Goal: Information Seeking & Learning: Check status

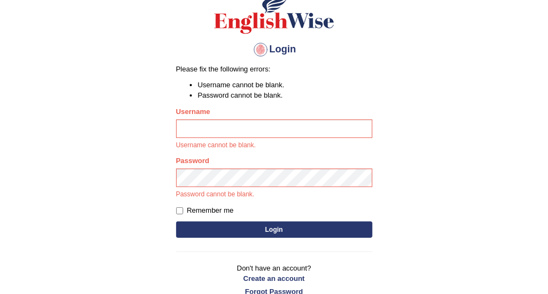
scroll to position [92, 0]
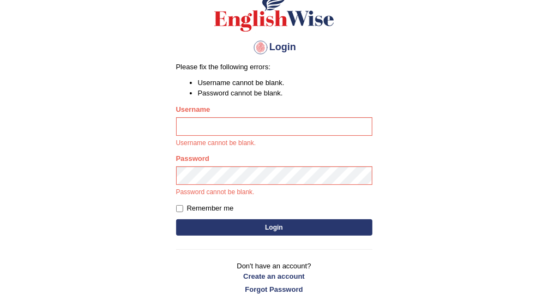
type input "Vallarie97"
click at [300, 229] on button "Login" at bounding box center [274, 227] width 196 height 16
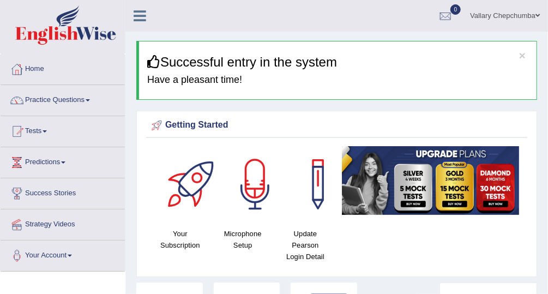
click at [59, 99] on link "Practice Questions" at bounding box center [63, 98] width 124 height 27
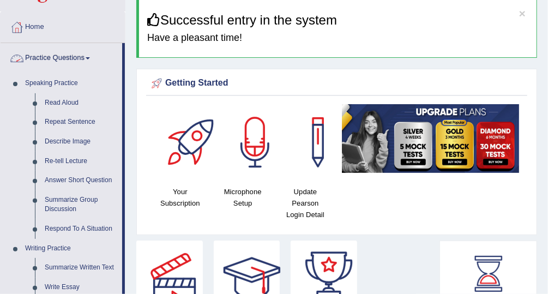
scroll to position [47, 0]
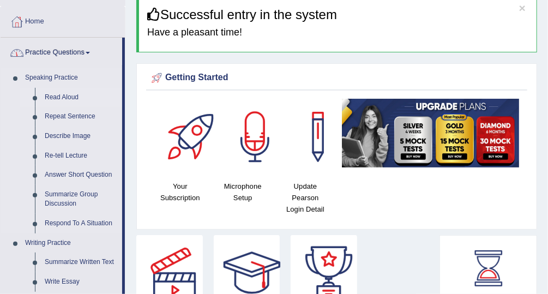
click at [67, 95] on link "Read Aloud" at bounding box center [81, 98] width 82 height 20
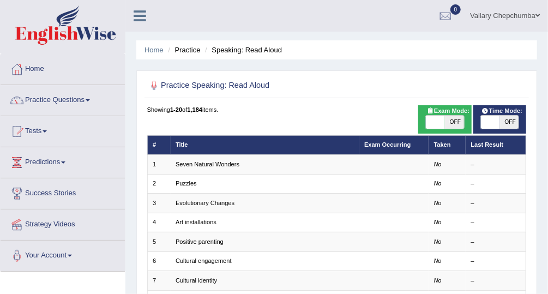
click at [70, 98] on link "Practice Questions" at bounding box center [63, 98] width 124 height 27
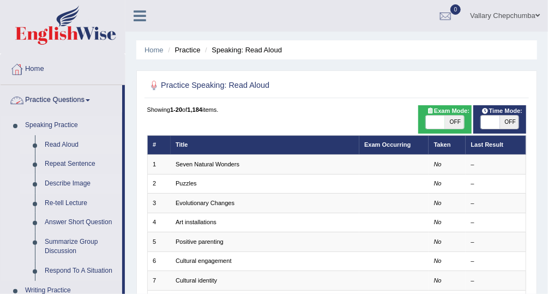
click at [92, 188] on link "Describe Image" at bounding box center [81, 184] width 82 height 20
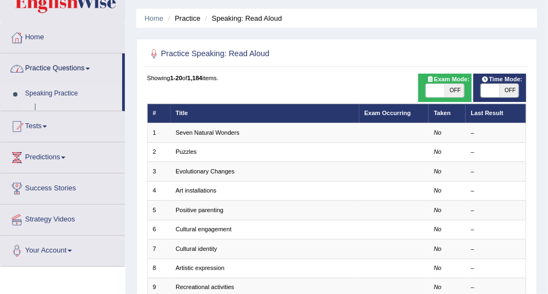
scroll to position [33, 0]
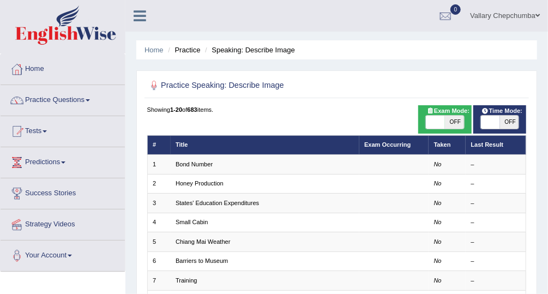
click at [69, 102] on link "Practice Questions" at bounding box center [63, 98] width 124 height 27
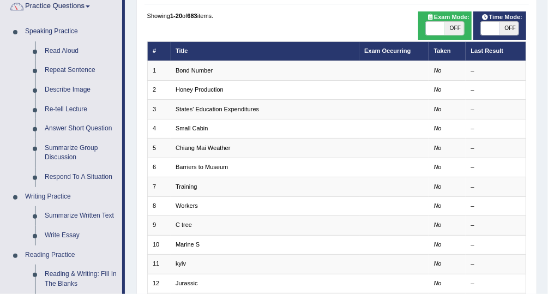
scroll to position [94, 0]
click at [73, 109] on link "Re-tell Lecture" at bounding box center [81, 110] width 82 height 20
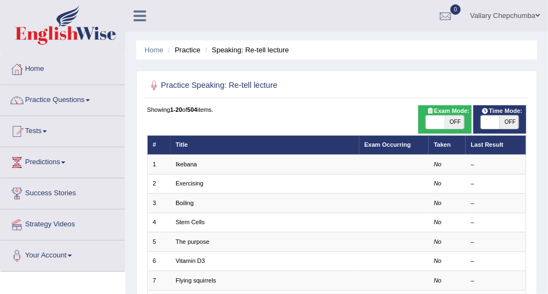
click at [452, 123] on span "OFF" at bounding box center [454, 122] width 19 height 13
checkbox input "true"
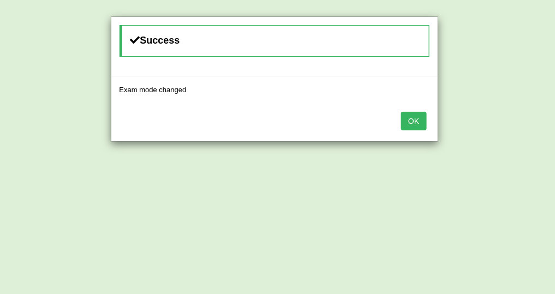
click at [417, 118] on button "OK" at bounding box center [413, 121] width 25 height 19
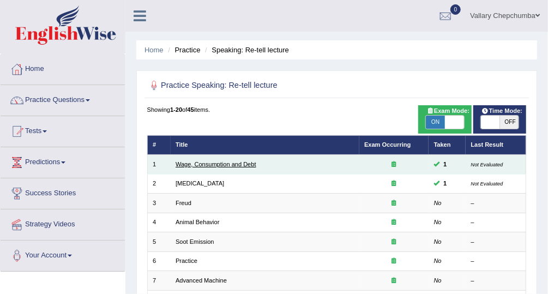
click at [244, 163] on link "Wage, Consumption and Debt" at bounding box center [216, 164] width 81 height 7
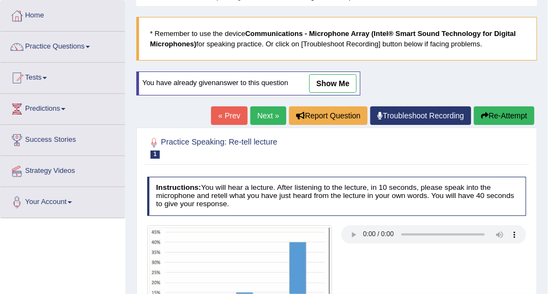
scroll to position [53, 0]
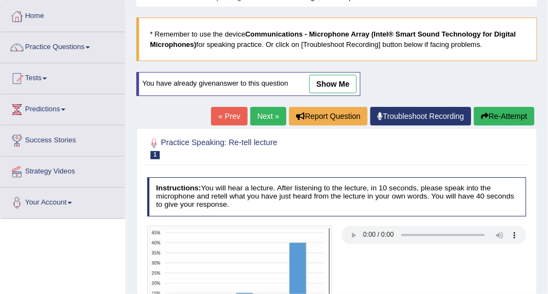
click at [337, 78] on link "show me" at bounding box center [332, 84] width 47 height 19
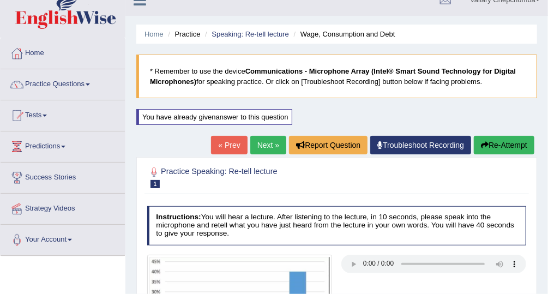
scroll to position [0, 0]
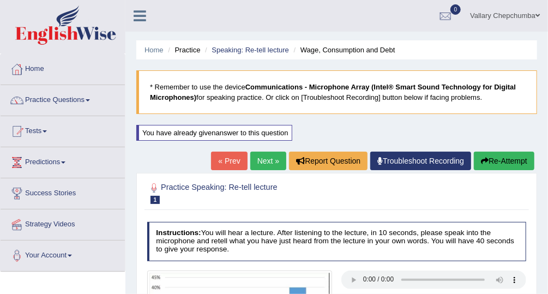
click at [38, 129] on link "Tests" at bounding box center [63, 129] width 124 height 27
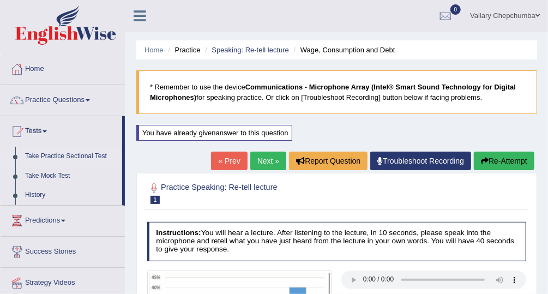
click at [71, 154] on link "Take Practice Sectional Test" at bounding box center [71, 157] width 102 height 20
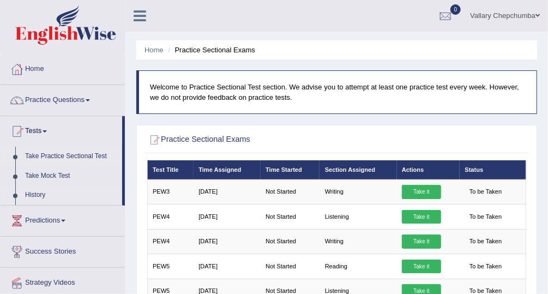
click at [56, 193] on link "History" at bounding box center [71, 196] width 102 height 20
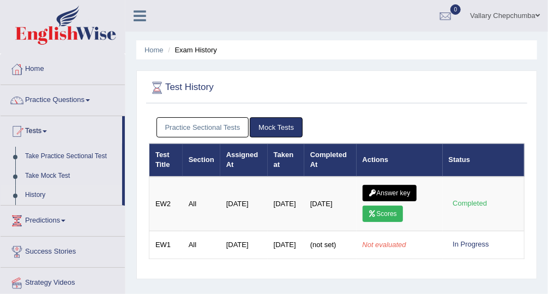
click at [201, 129] on link "Practice Sectional Tests" at bounding box center [203, 127] width 93 height 20
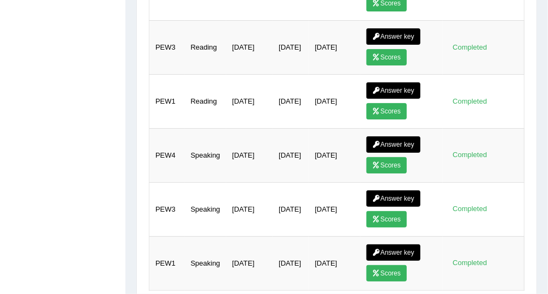
scroll to position [374, 0]
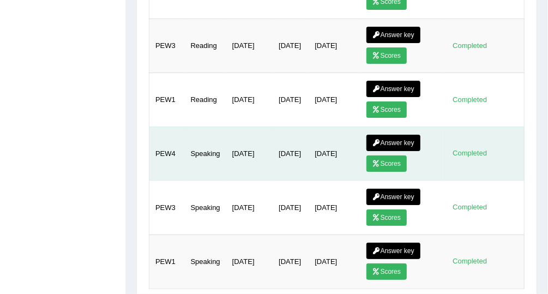
click at [396, 135] on link "Answer key" at bounding box center [394, 143] width 54 height 16
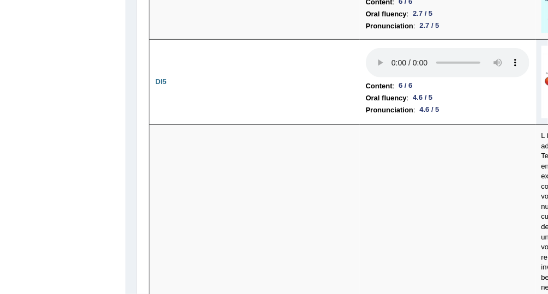
scroll to position [2128, 0]
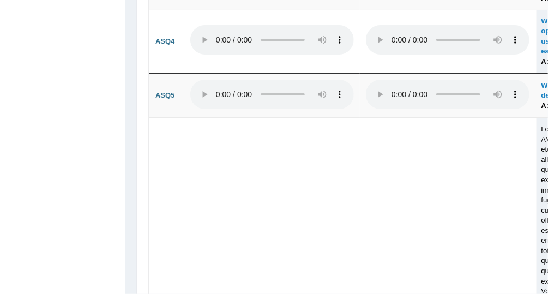
scroll to position [3781, 0]
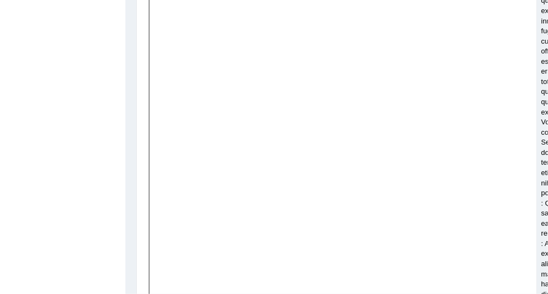
scroll to position [3948, 0]
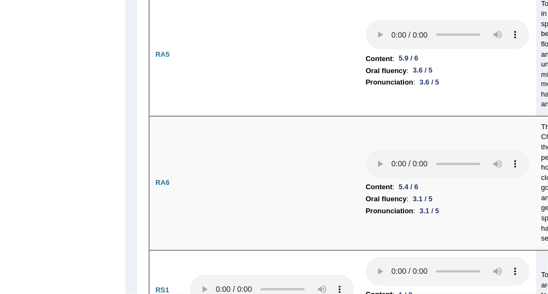
scroll to position [697, 0]
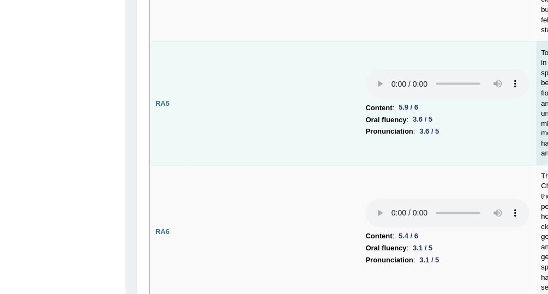
click at [515, 136] on td "Content : 5.9 / 6 Oral fluency : 3.6 / 5 Pronunciation : 3.6 / 5" at bounding box center [448, 103] width 176 height 124
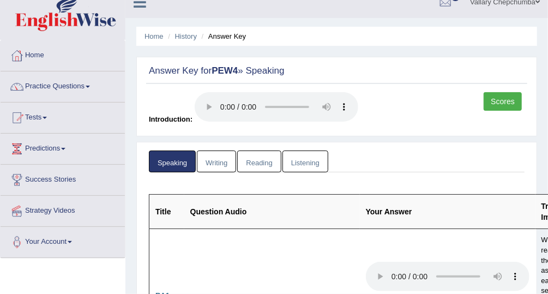
scroll to position [0, 0]
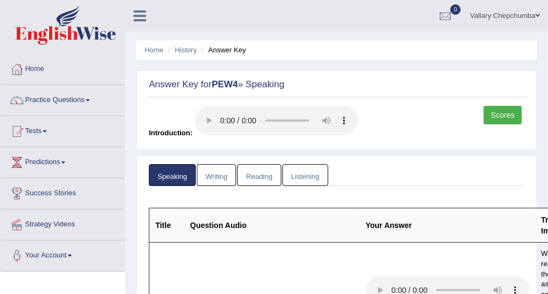
click at [378, 232] on th "Your Answer" at bounding box center [448, 225] width 176 height 34
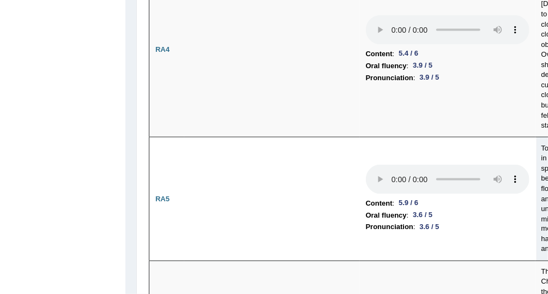
scroll to position [858, 0]
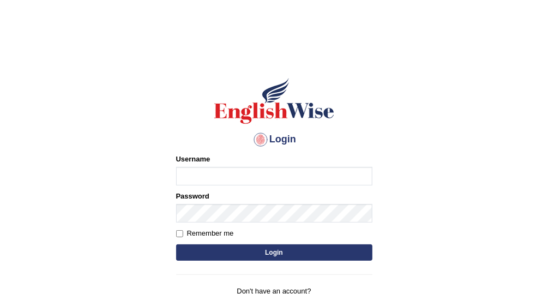
type input "Vallarie97"
click at [287, 253] on button "Login" at bounding box center [274, 252] width 196 height 16
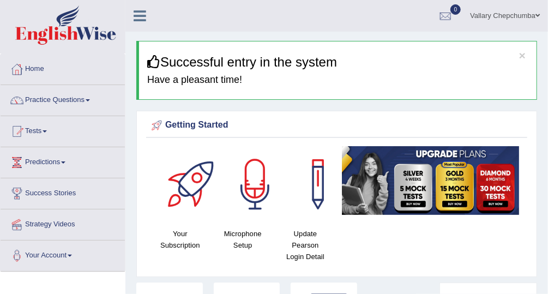
click at [23, 132] on div at bounding box center [17, 131] width 16 height 16
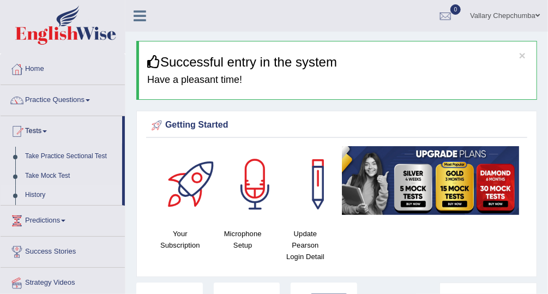
click at [31, 199] on link "History" at bounding box center [71, 196] width 102 height 20
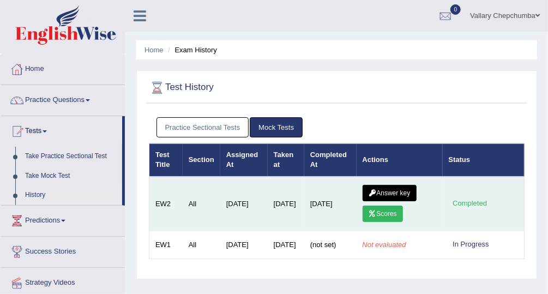
click at [373, 191] on icon at bounding box center [373, 193] width 8 height 7
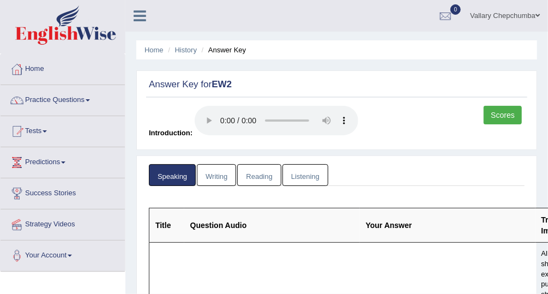
click at [506, 114] on link "Scores" at bounding box center [503, 115] width 38 height 19
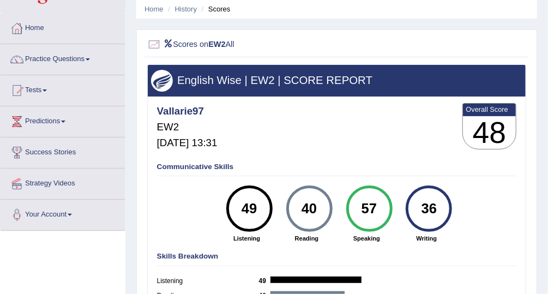
scroll to position [34, 0]
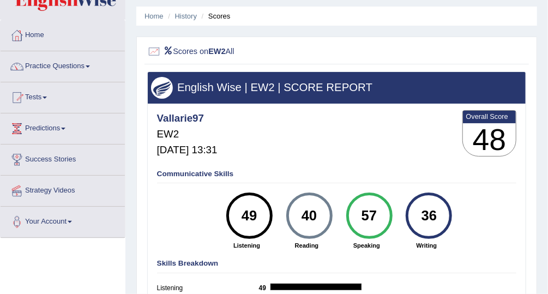
click at [206, 19] on li "Scores" at bounding box center [215, 16] width 32 height 10
click at [231, 18] on li "Scores" at bounding box center [215, 16] width 32 height 10
click at [193, 14] on link "History" at bounding box center [186, 16] width 22 height 8
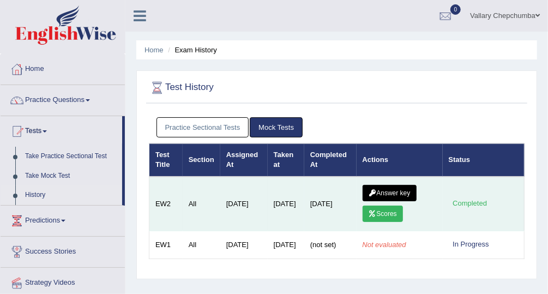
click at [393, 189] on link "Answer key" at bounding box center [390, 193] width 54 height 16
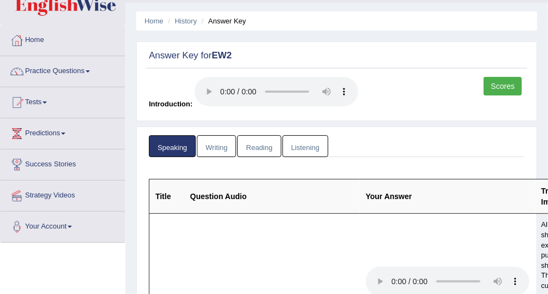
scroll to position [37, 0]
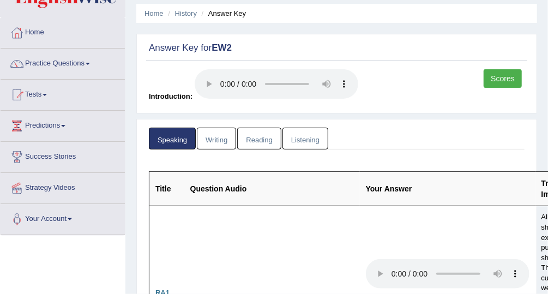
click at [508, 76] on link "Scores" at bounding box center [503, 78] width 38 height 19
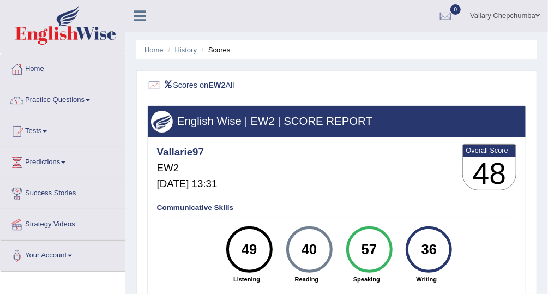
click at [197, 52] on link "History" at bounding box center [186, 50] width 22 height 8
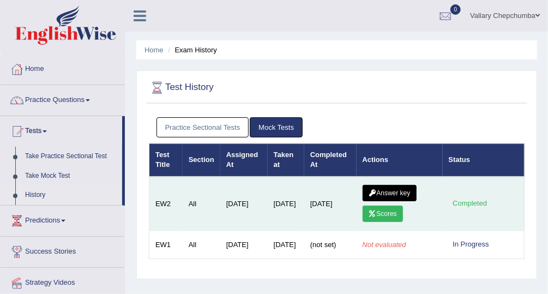
click at [398, 190] on link "Answer key" at bounding box center [390, 193] width 54 height 16
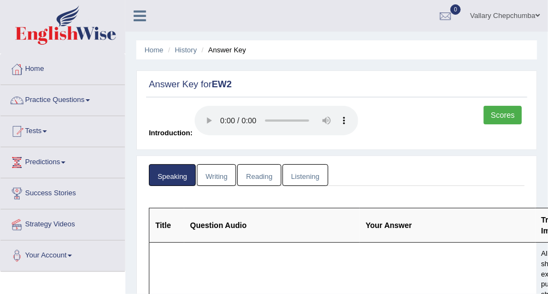
click at [256, 179] on link "Reading" at bounding box center [259, 175] width 44 height 22
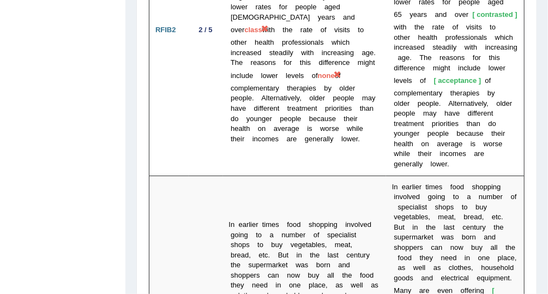
scroll to position [3021, 0]
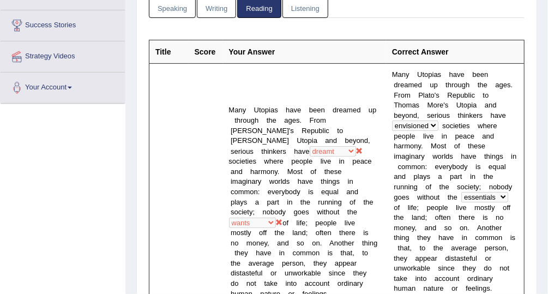
scroll to position [0, 0]
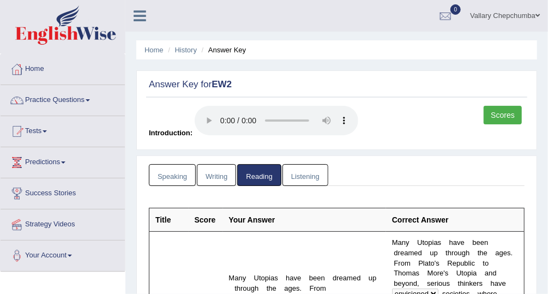
click at [295, 175] on link "Listening" at bounding box center [306, 175] width 46 height 22
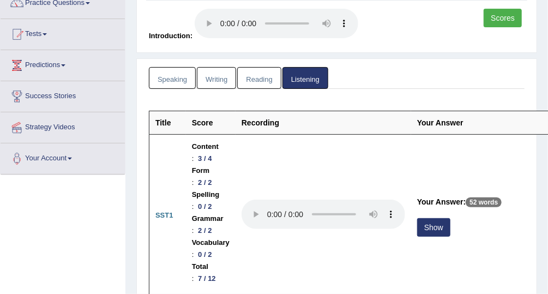
scroll to position [93, 0]
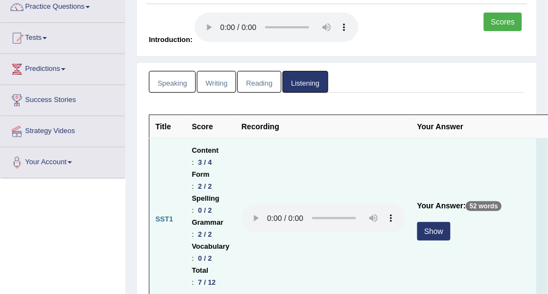
click at [433, 232] on button "Show" at bounding box center [433, 231] width 33 height 19
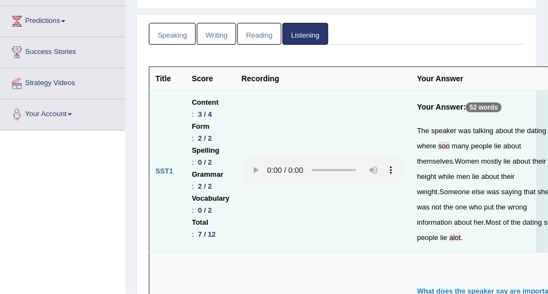
scroll to position [142, 0]
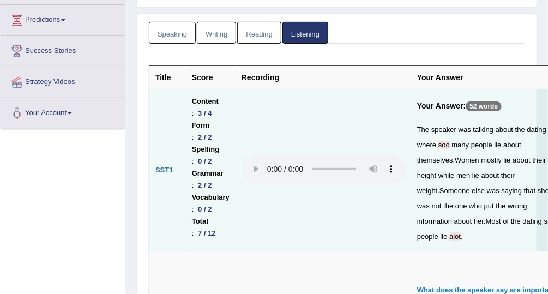
click at [494, 244] on div "The speaker was talking about the dating site where soo many people lie about t…" at bounding box center [490, 183] width 146 height 122
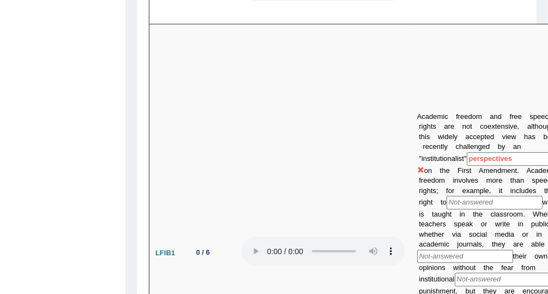
scroll to position [0, 0]
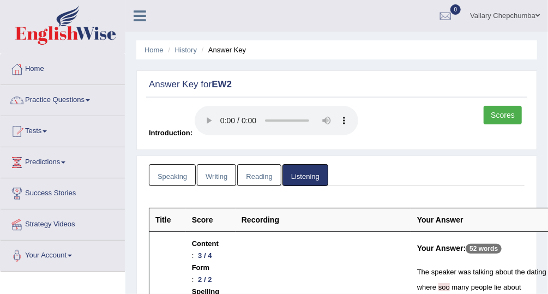
click at [46, 100] on link "Practice Questions" at bounding box center [63, 98] width 124 height 27
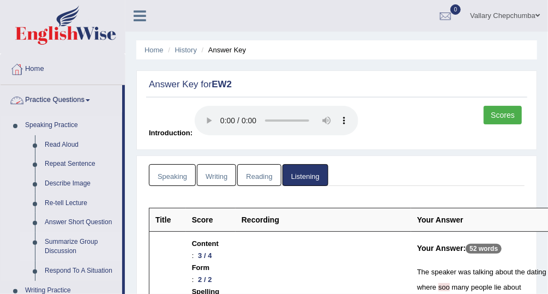
click at [102, 254] on link "Summarize Group Discussion" at bounding box center [81, 246] width 82 height 29
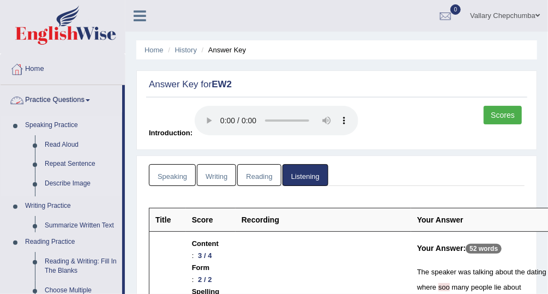
scroll to position [88, 0]
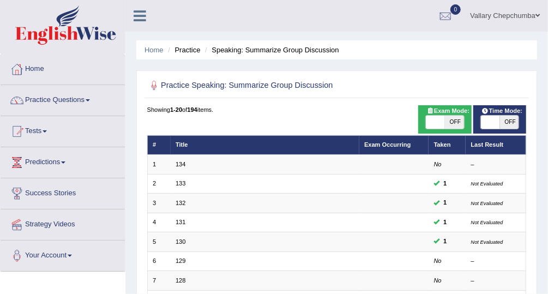
click at [69, 101] on link "Practice Questions" at bounding box center [63, 98] width 124 height 27
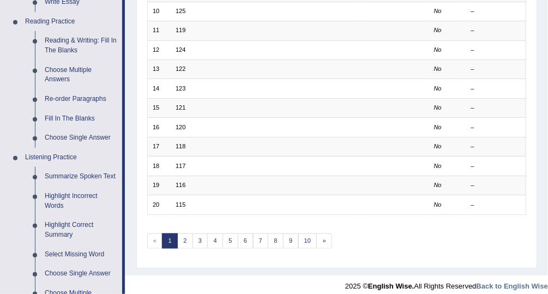
scroll to position [300, 0]
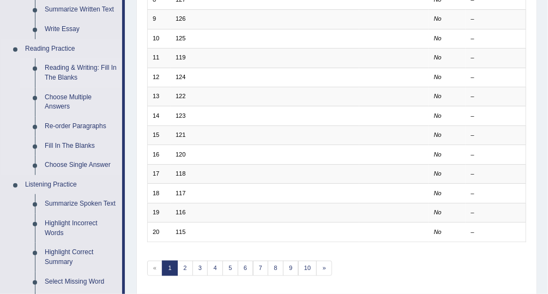
click at [89, 74] on link "Reading & Writing: Fill In The Blanks" at bounding box center [81, 72] width 82 height 29
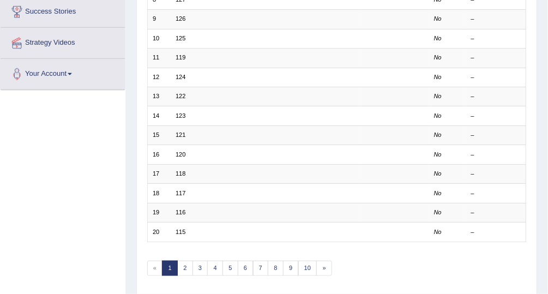
scroll to position [158, 0]
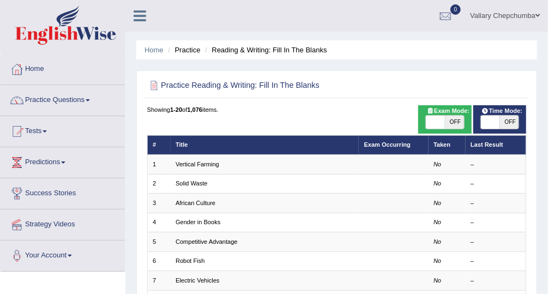
click at [456, 124] on span "OFF" at bounding box center [454, 122] width 19 height 13
checkbox input "true"
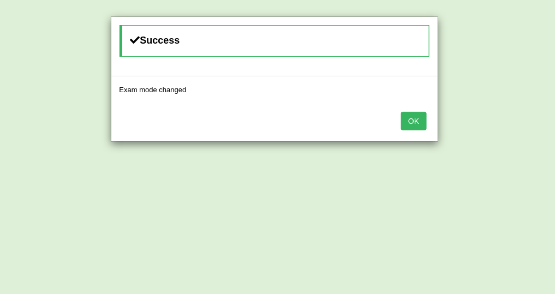
click at [421, 123] on button "OK" at bounding box center [413, 121] width 25 height 19
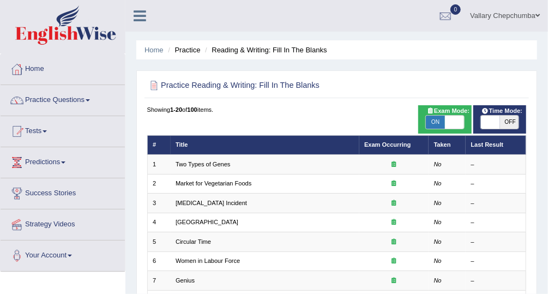
click at [66, 99] on link "Practice Questions" at bounding box center [63, 98] width 124 height 27
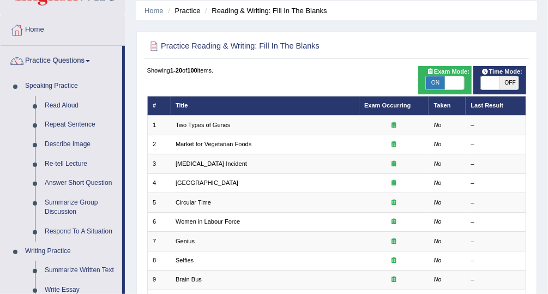
scroll to position [52, 0]
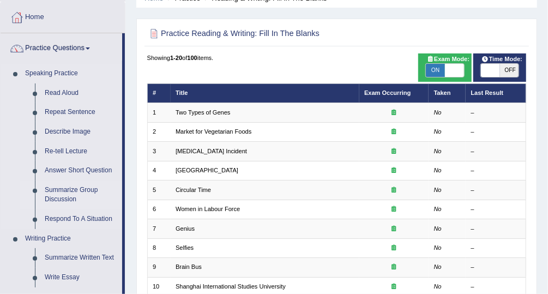
click at [76, 192] on link "Summarize Group Discussion" at bounding box center [81, 195] width 82 height 29
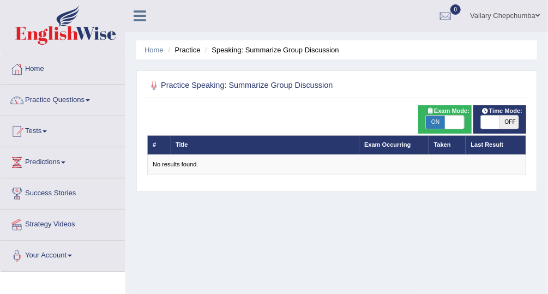
click at [63, 97] on link "Practice Questions" at bounding box center [63, 98] width 124 height 27
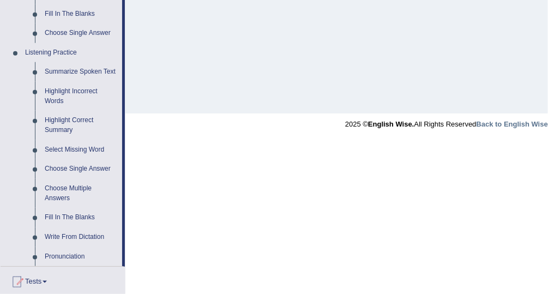
scroll to position [434, 0]
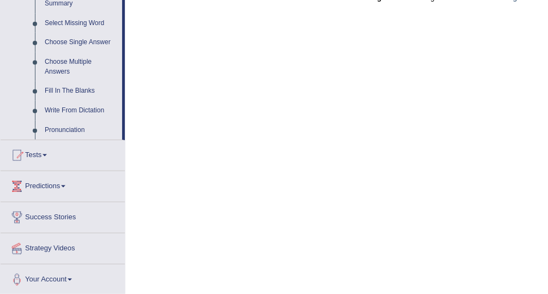
click at [40, 151] on link "Tests" at bounding box center [63, 153] width 124 height 27
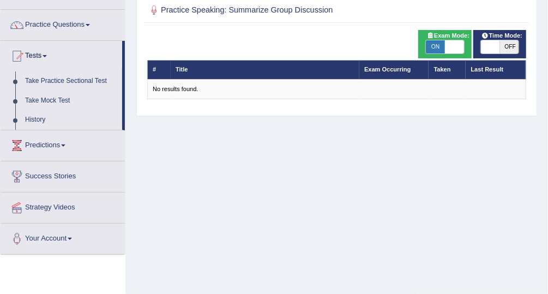
scroll to position [0, 0]
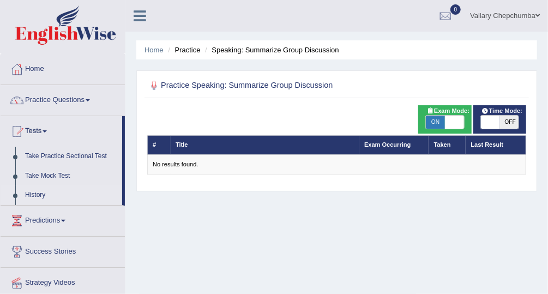
click at [77, 196] on link "History" at bounding box center [71, 196] width 102 height 20
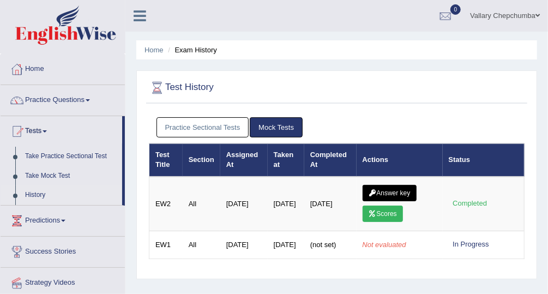
click at [234, 130] on link "Practice Sectional Tests" at bounding box center [203, 127] width 93 height 20
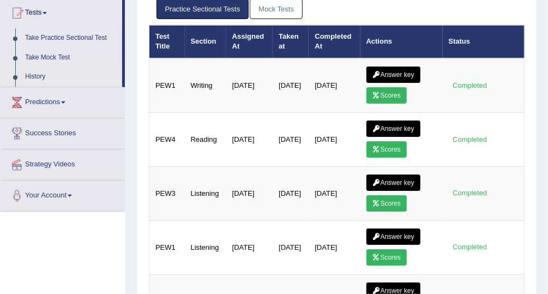
scroll to position [122, 0]
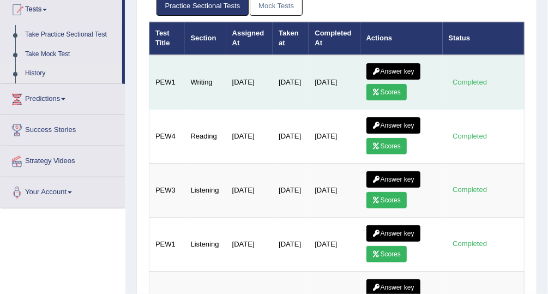
click at [387, 95] on link "Scores" at bounding box center [387, 92] width 40 height 16
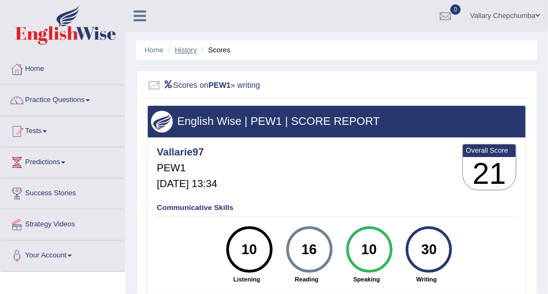
click at [194, 52] on link "History" at bounding box center [186, 50] width 22 height 8
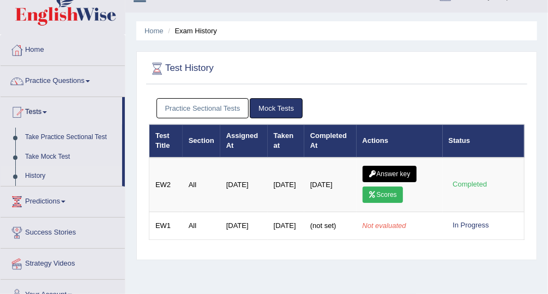
scroll to position [23, 0]
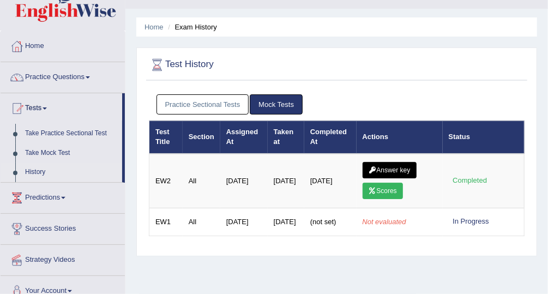
click at [228, 106] on link "Practice Sectional Tests" at bounding box center [203, 104] width 93 height 20
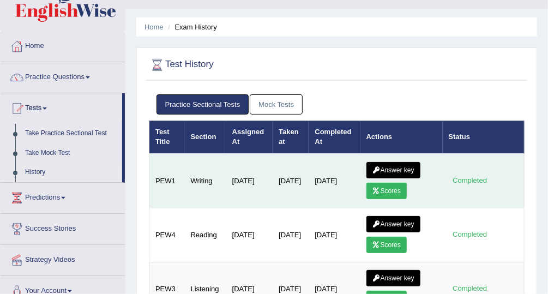
click at [396, 162] on link "Answer key" at bounding box center [394, 170] width 54 height 16
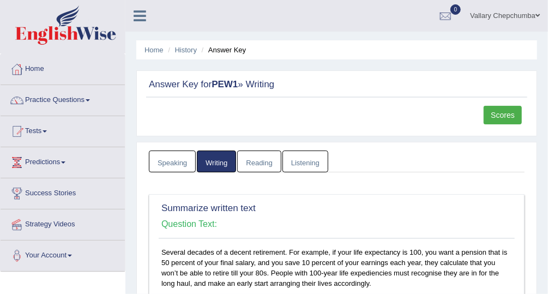
click at [224, 50] on li "Answer Key" at bounding box center [222, 50] width 47 height 10
click at [177, 49] on link "History" at bounding box center [186, 50] width 22 height 8
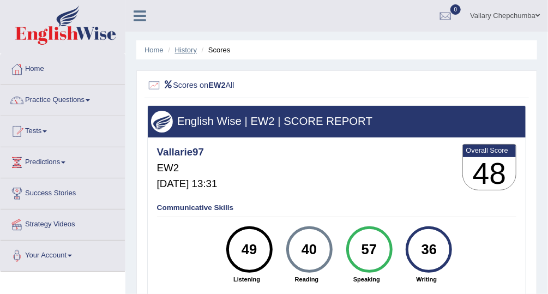
click at [183, 47] on link "History" at bounding box center [186, 50] width 22 height 8
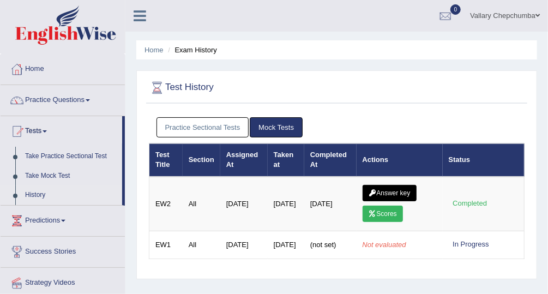
click at [230, 129] on link "Practice Sectional Tests" at bounding box center [203, 127] width 93 height 20
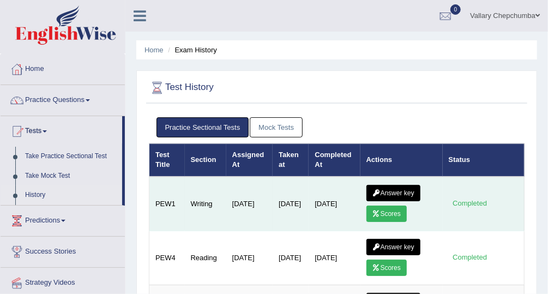
click at [392, 212] on link "Scores" at bounding box center [387, 214] width 40 height 16
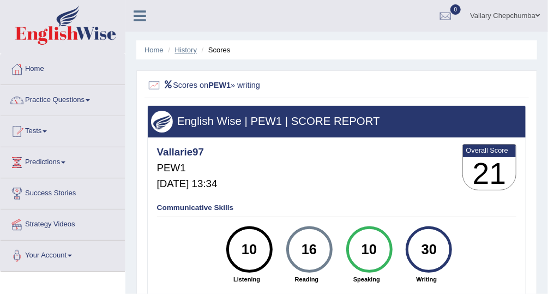
click at [193, 46] on link "History" at bounding box center [186, 50] width 22 height 8
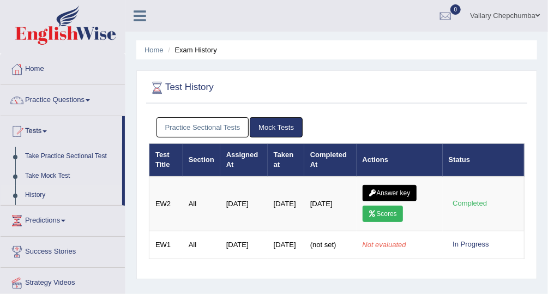
click at [229, 127] on link "Practice Sectional Tests" at bounding box center [203, 127] width 93 height 20
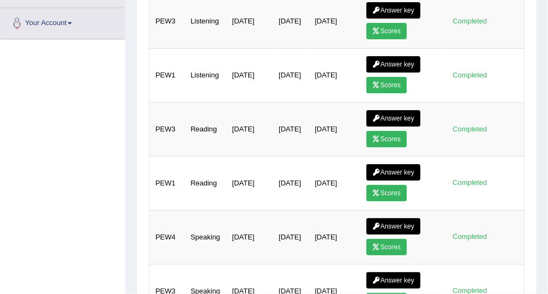
scroll to position [300, 0]
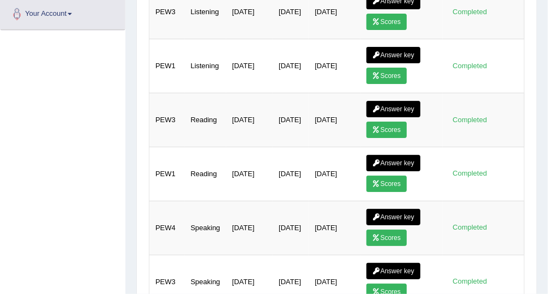
click at [389, 176] on link "Scores" at bounding box center [387, 184] width 40 height 16
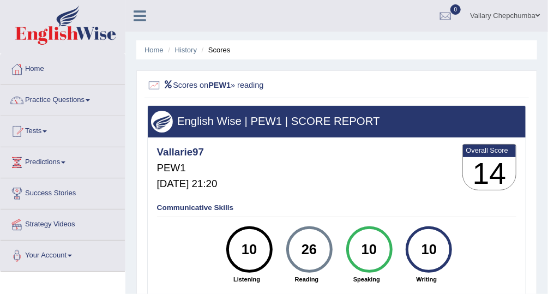
click at [224, 50] on li "Scores" at bounding box center [215, 50] width 32 height 10
click at [188, 51] on link "History" at bounding box center [186, 50] width 22 height 8
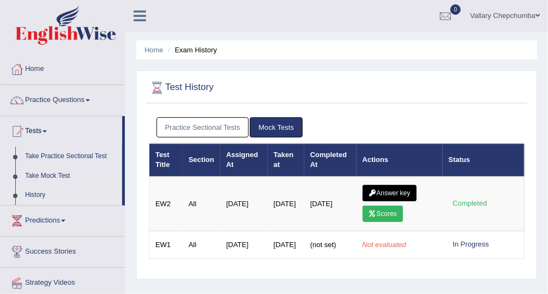
click at [225, 130] on link "Practice Sectional Tests" at bounding box center [203, 127] width 93 height 20
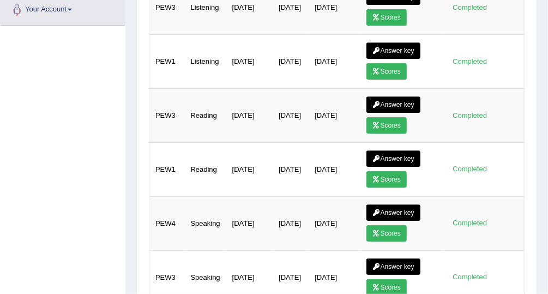
scroll to position [296, 0]
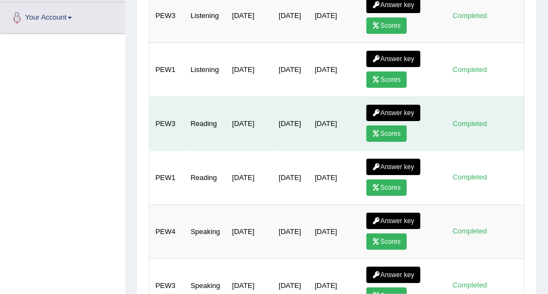
click at [385, 130] on link "Scores" at bounding box center [387, 134] width 40 height 16
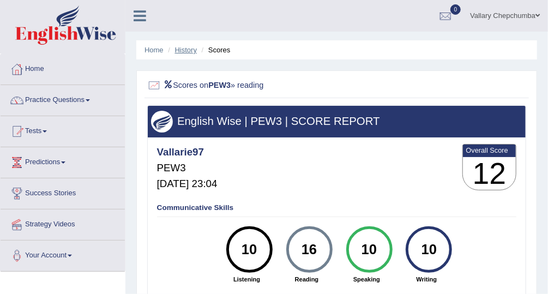
click at [187, 53] on link "History" at bounding box center [186, 50] width 22 height 8
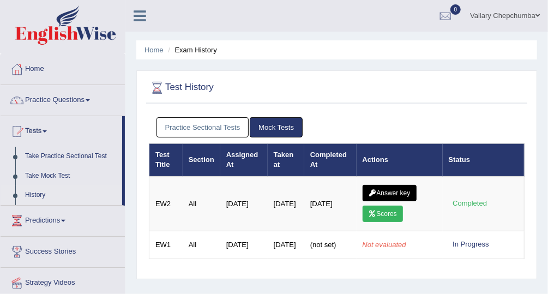
click at [233, 131] on link "Practice Sectional Tests" at bounding box center [203, 127] width 93 height 20
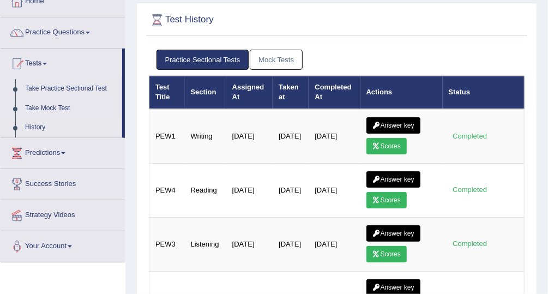
scroll to position [69, 0]
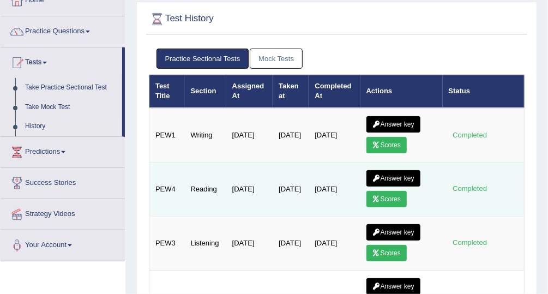
click at [387, 196] on link "Scores" at bounding box center [387, 199] width 40 height 16
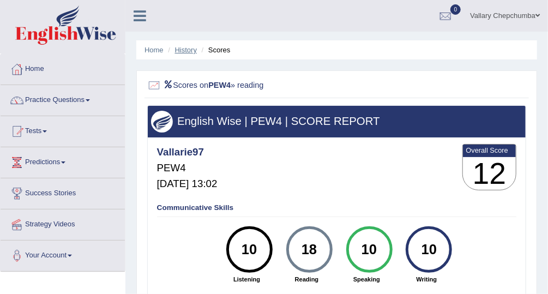
click at [190, 52] on link "History" at bounding box center [186, 50] width 22 height 8
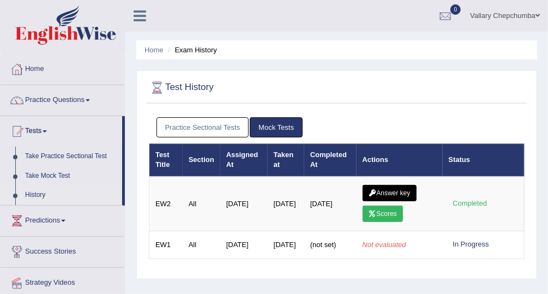
click at [232, 125] on link "Practice Sectional Tests" at bounding box center [203, 127] width 93 height 20
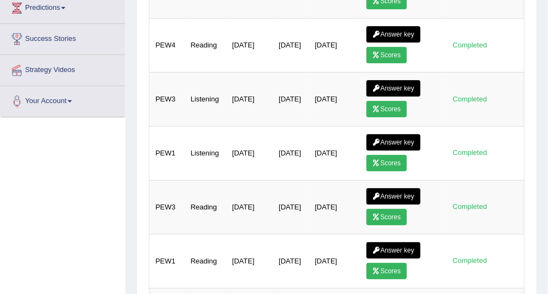
scroll to position [213, 0]
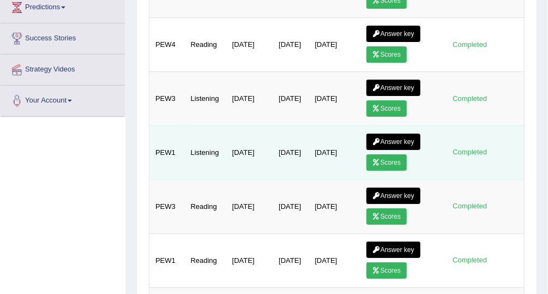
click at [383, 159] on link "Scores" at bounding box center [387, 162] width 40 height 16
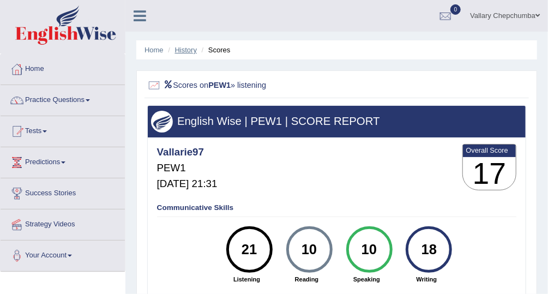
click at [196, 52] on link "History" at bounding box center [186, 50] width 22 height 8
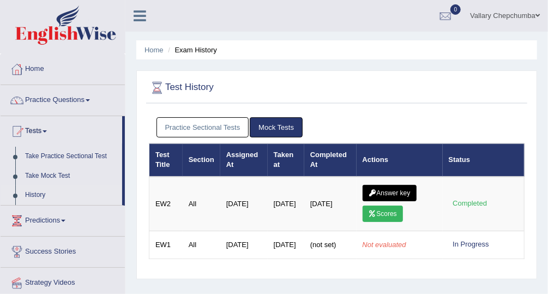
click at [219, 129] on link "Practice Sectional Tests" at bounding box center [203, 127] width 93 height 20
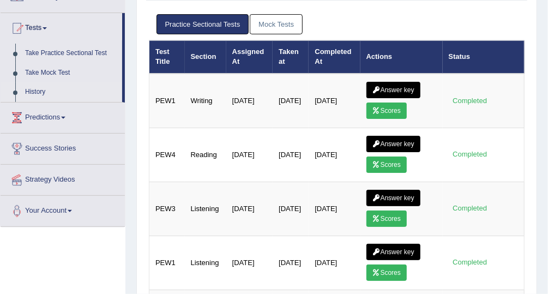
scroll to position [184, 0]
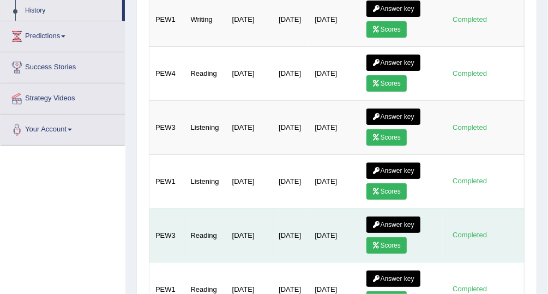
click at [334, 226] on td "[DATE]" at bounding box center [334, 235] width 51 height 54
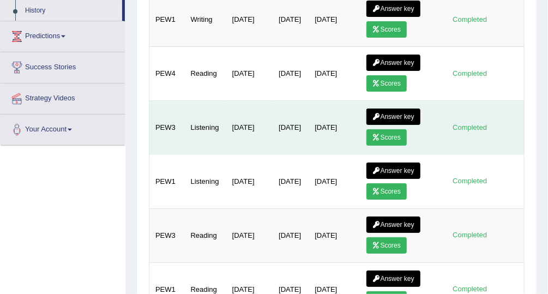
click at [392, 138] on link "Scores" at bounding box center [387, 137] width 40 height 16
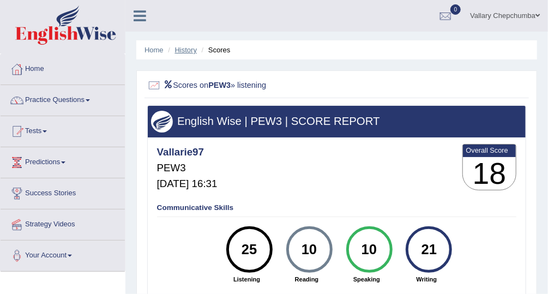
click at [190, 50] on link "History" at bounding box center [186, 50] width 22 height 8
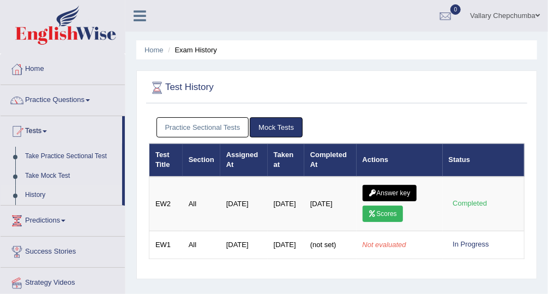
click at [233, 134] on link "Practice Sectional Tests" at bounding box center [203, 127] width 93 height 20
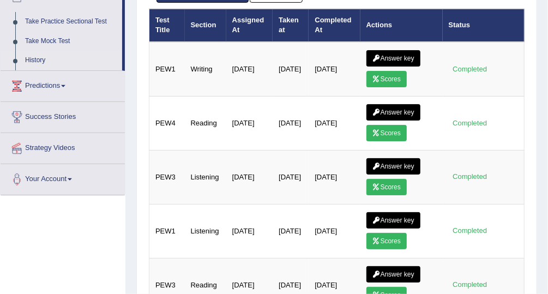
scroll to position [136, 0]
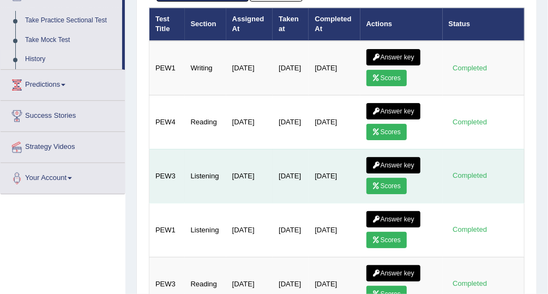
click at [395, 159] on link "Answer key" at bounding box center [394, 165] width 54 height 16
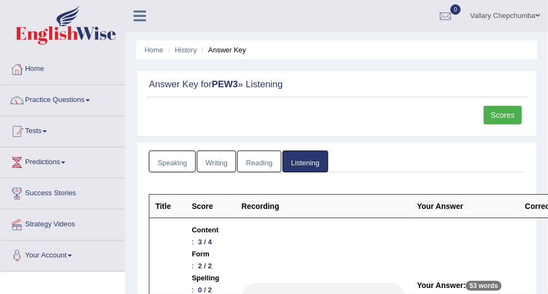
click at [500, 115] on link "Scores" at bounding box center [503, 115] width 38 height 19
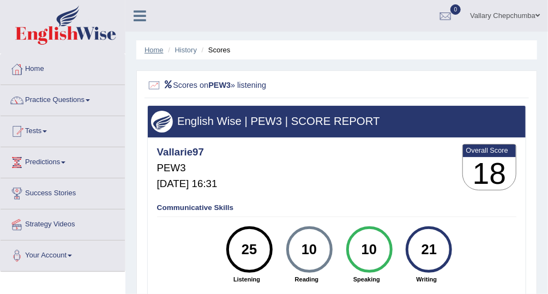
click at [154, 47] on link "Home" at bounding box center [154, 50] width 19 height 8
